Goal: Check status: Check status

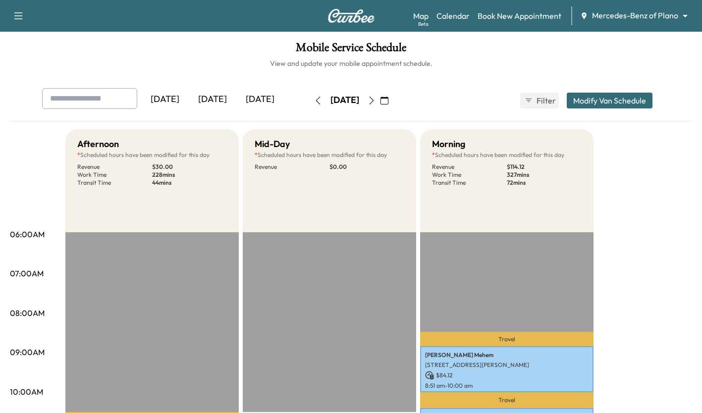
click at [375, 101] on icon "button" at bounding box center [372, 101] width 8 height 8
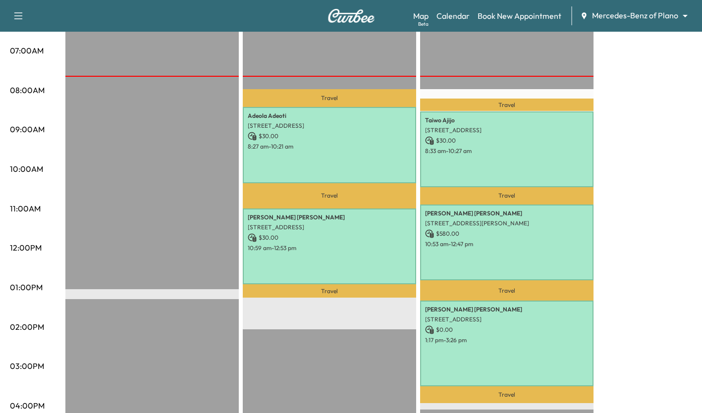
scroll to position [225, 0]
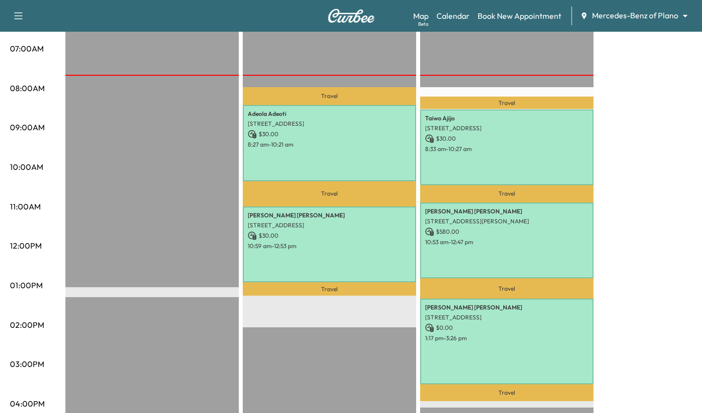
click at [547, 145] on p "8:33 am - 10:27 am" at bounding box center [506, 149] width 163 height 8
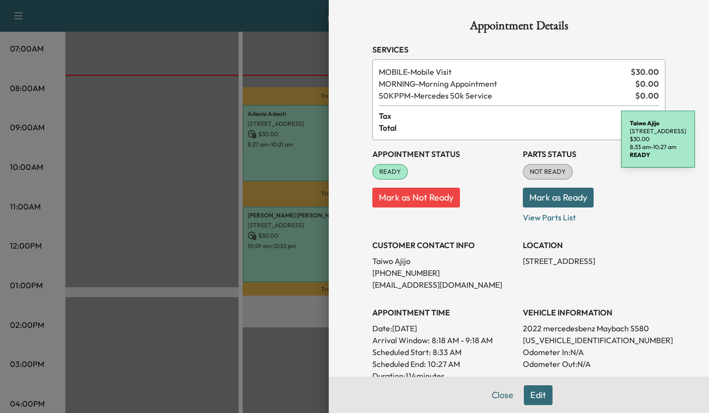
click at [283, 322] on div at bounding box center [354, 206] width 709 height 413
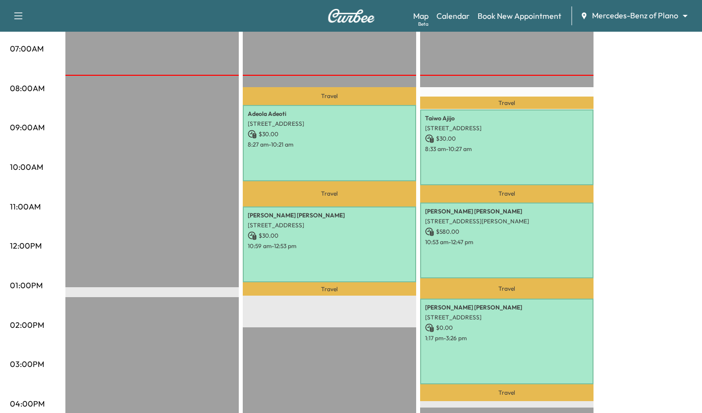
click at [539, 254] on div "[PERSON_NAME] [STREET_ADDRESS][PERSON_NAME] $ 580.00 10:53 am - 12:47 pm" at bounding box center [506, 241] width 173 height 76
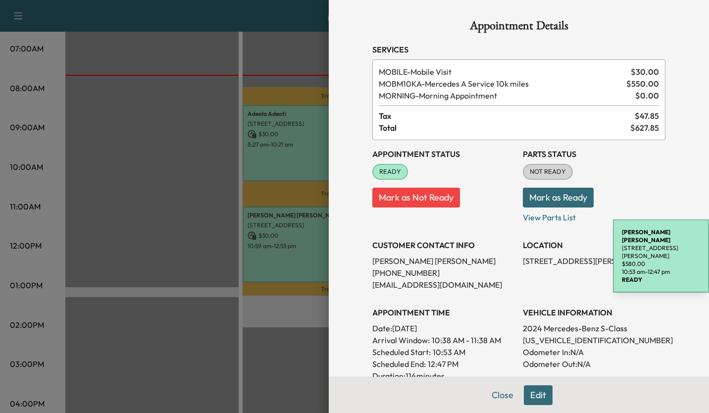
click at [273, 359] on div at bounding box center [354, 206] width 709 height 413
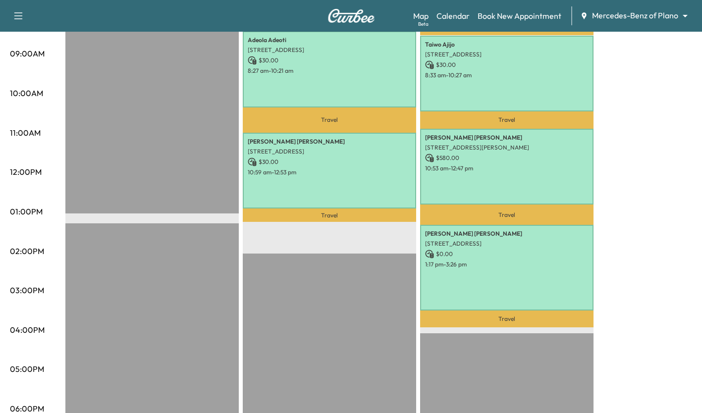
scroll to position [301, 0]
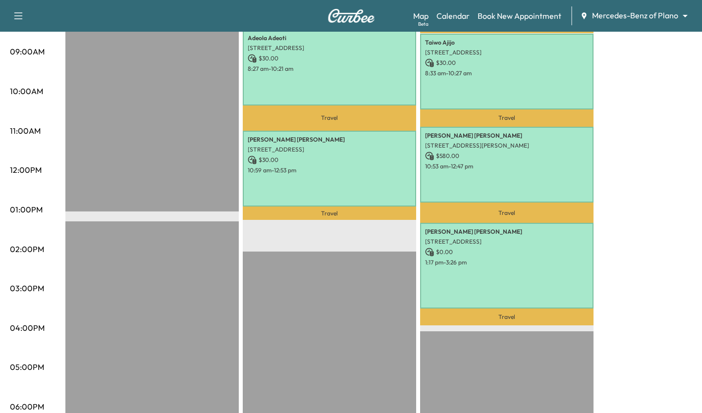
click at [502, 254] on div "[PERSON_NAME] [STREET_ADDRESS] $ 0.00 1:17 pm - 3:26 pm" at bounding box center [506, 266] width 173 height 86
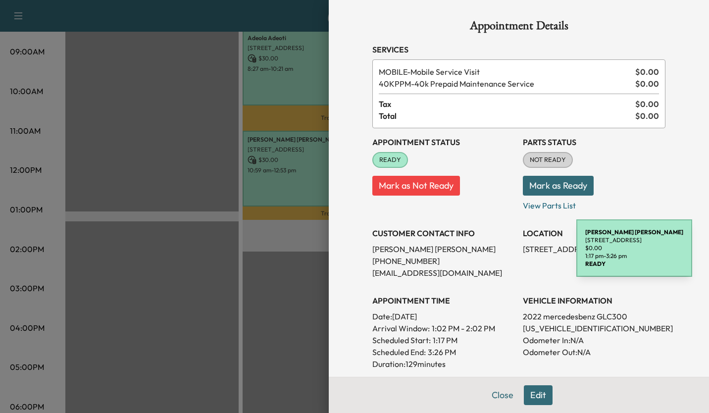
click at [262, 307] on div at bounding box center [354, 206] width 709 height 413
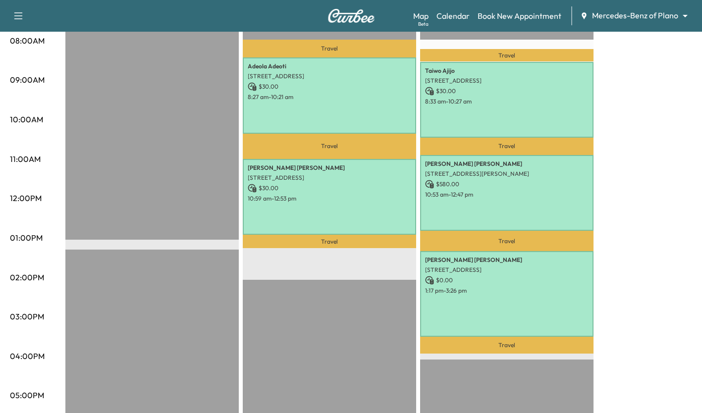
scroll to position [259, 0]
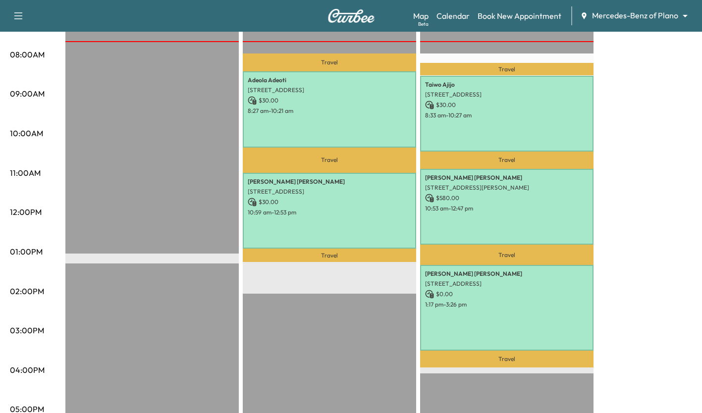
click at [329, 114] on div "[PERSON_NAME] [STREET_ADDRESS][PERSON_NAME] $ 30.00 8:27 am - 10:21 am" at bounding box center [329, 109] width 173 height 76
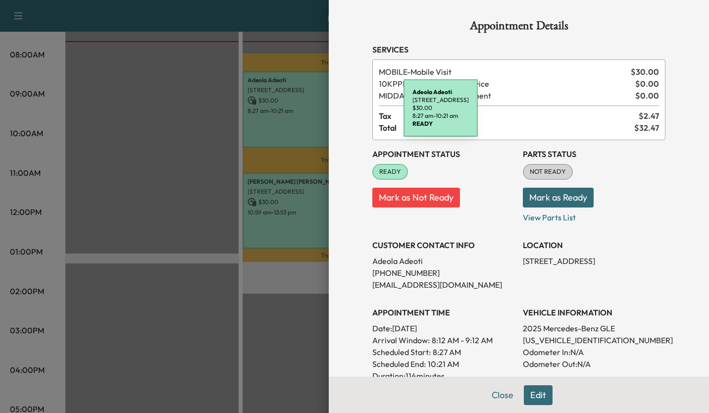
click at [269, 218] on div at bounding box center [354, 206] width 709 height 413
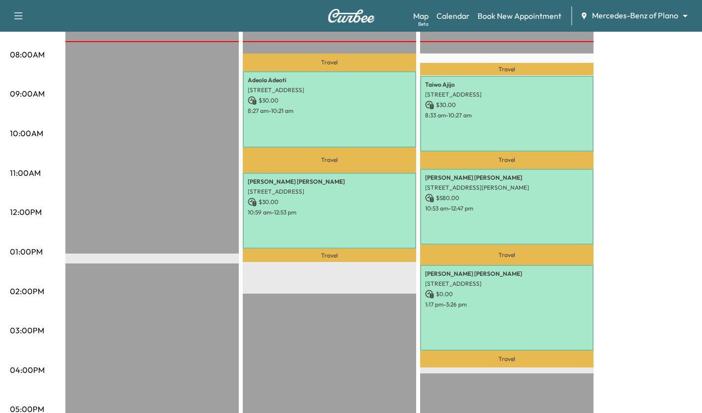
click at [282, 212] on p "10:59 am - 12:53 pm" at bounding box center [329, 213] width 163 height 8
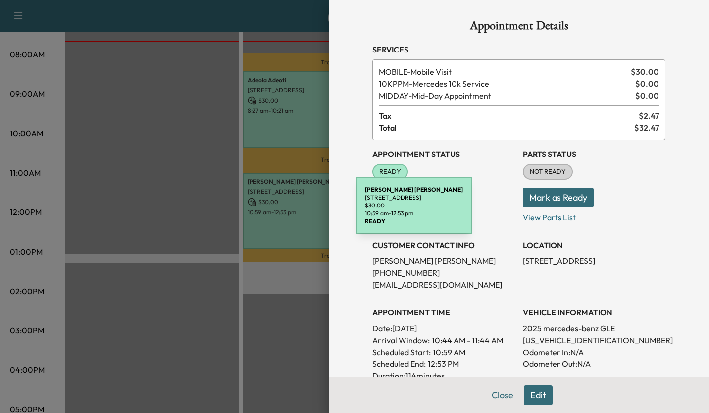
click at [285, 227] on div at bounding box center [354, 206] width 709 height 413
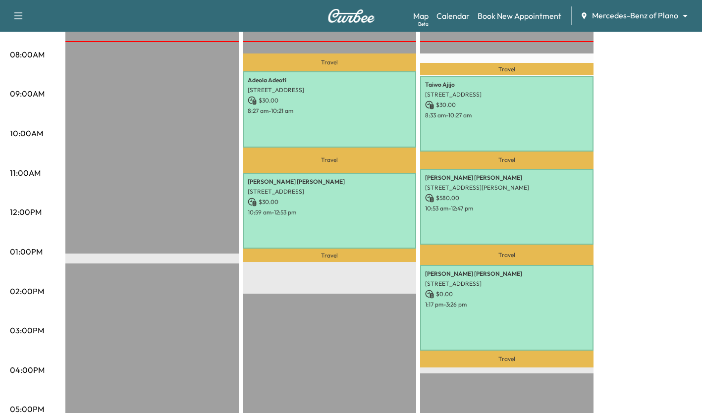
click at [519, 116] on p "8:33 am - 10:27 am" at bounding box center [506, 115] width 163 height 8
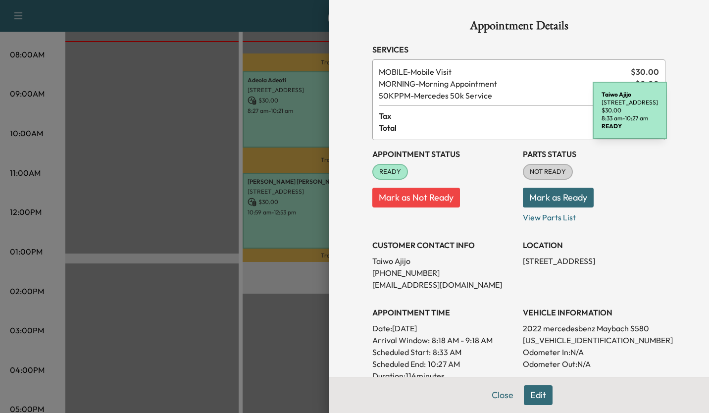
click at [121, 313] on div at bounding box center [354, 206] width 709 height 413
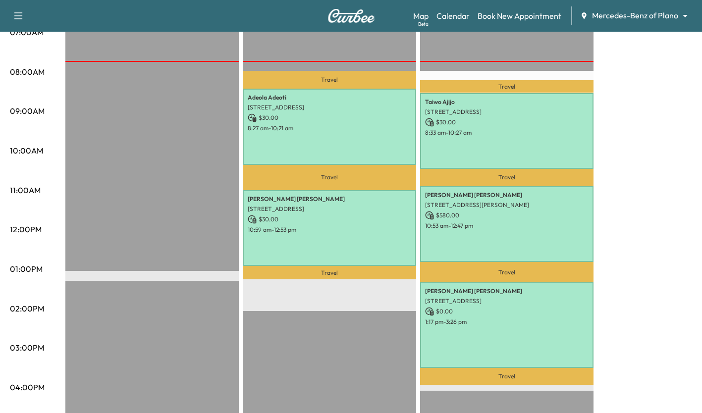
scroll to position [225, 0]
